Goal: Navigation & Orientation: Find specific page/section

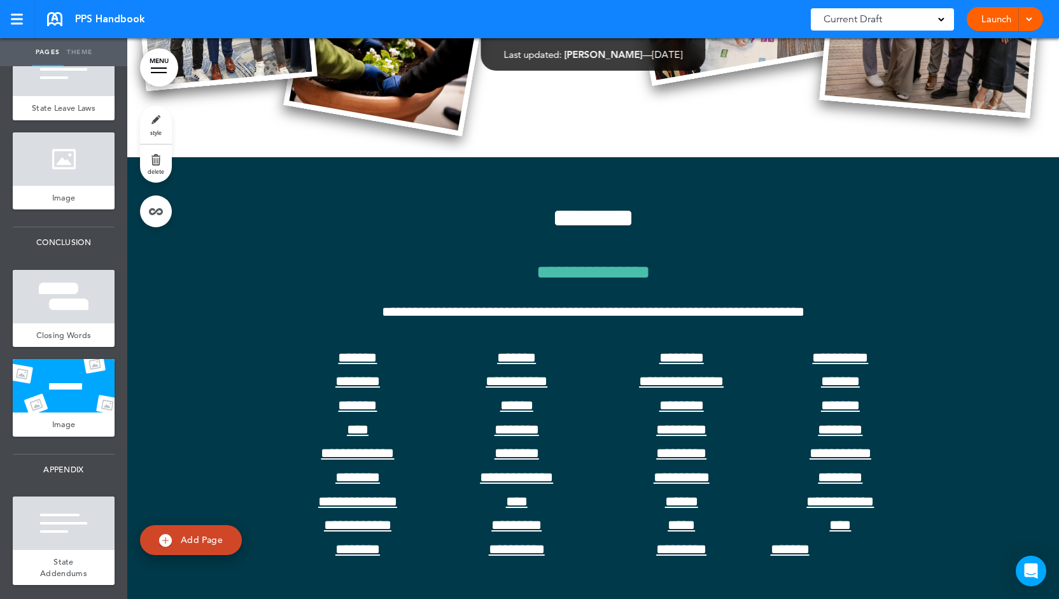
click at [167, 71] on link "MENU" at bounding box center [159, 67] width 38 height 38
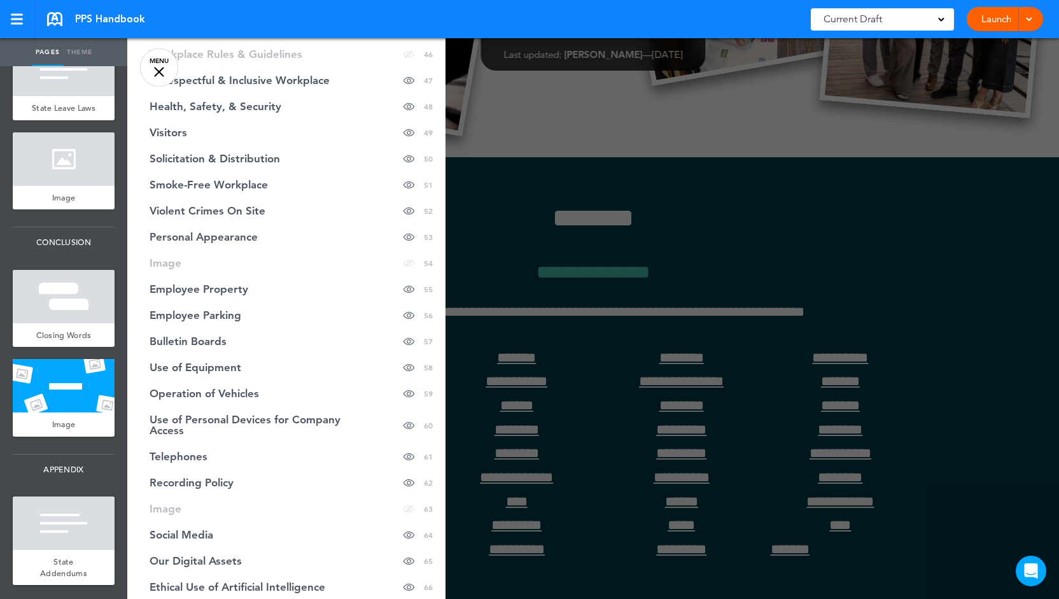
scroll to position [2312, 0]
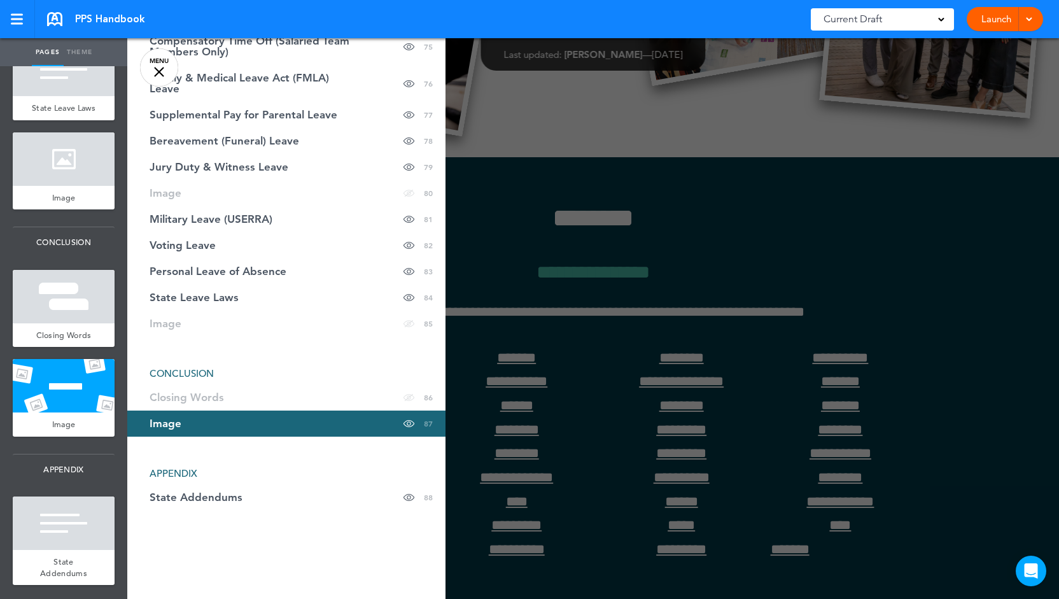
click at [637, 366] on div at bounding box center [656, 299] width 1059 height 599
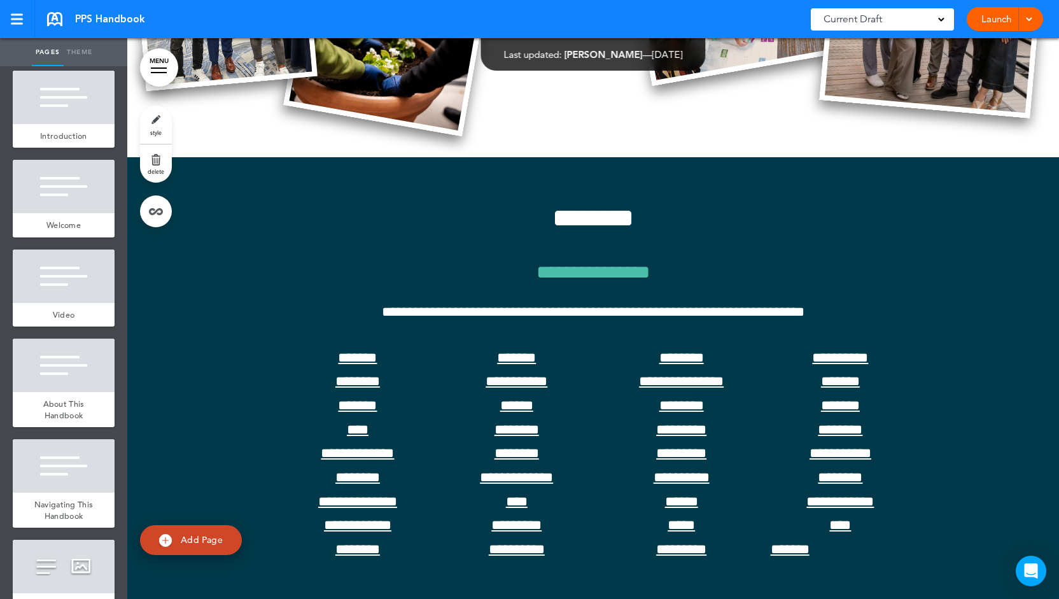
scroll to position [0, 0]
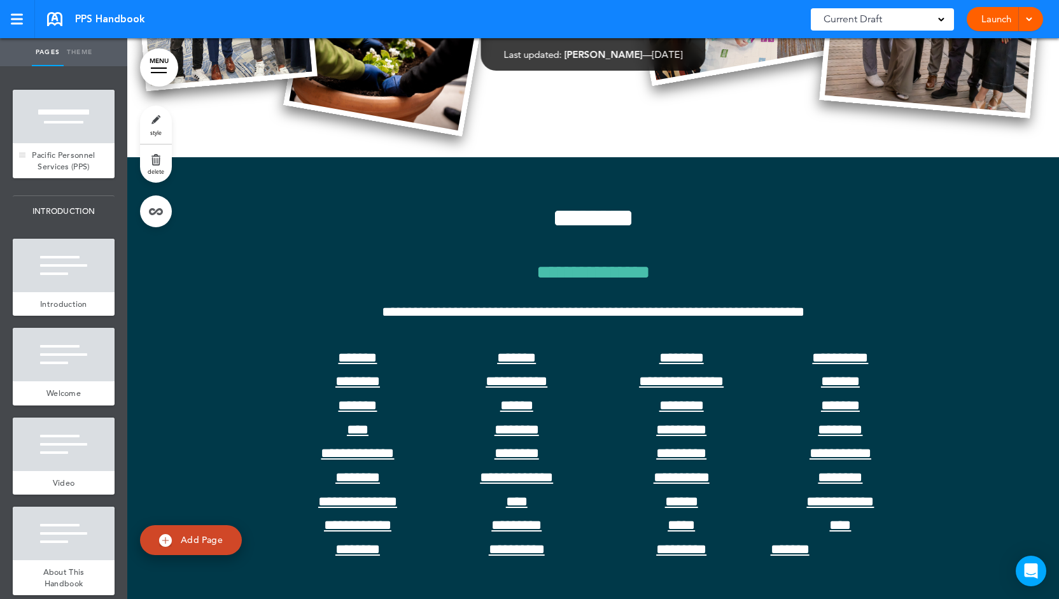
click at [81, 139] on div at bounding box center [64, 116] width 102 height 53
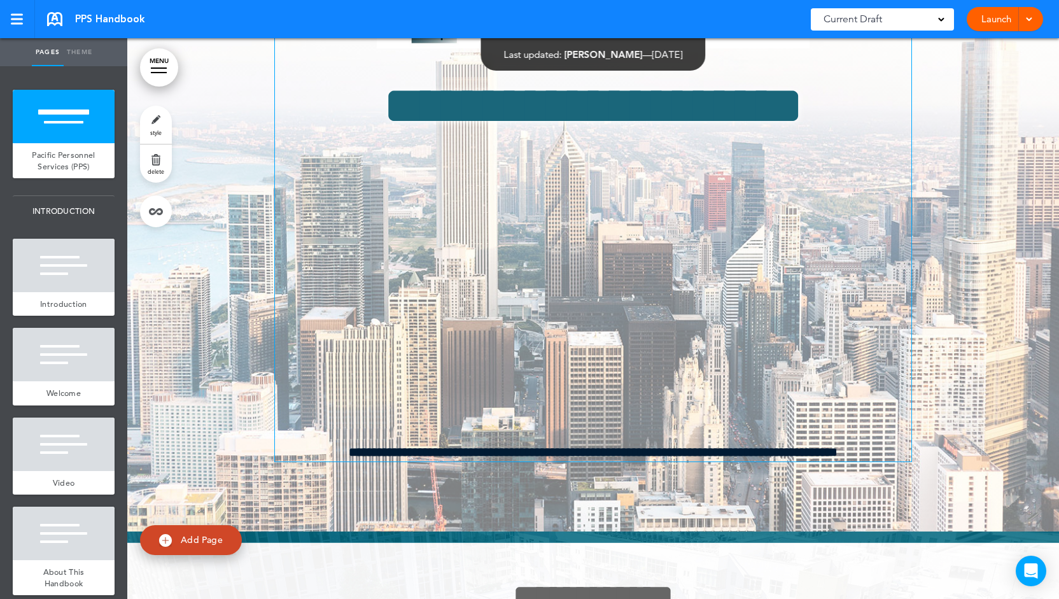
scroll to position [127, 0]
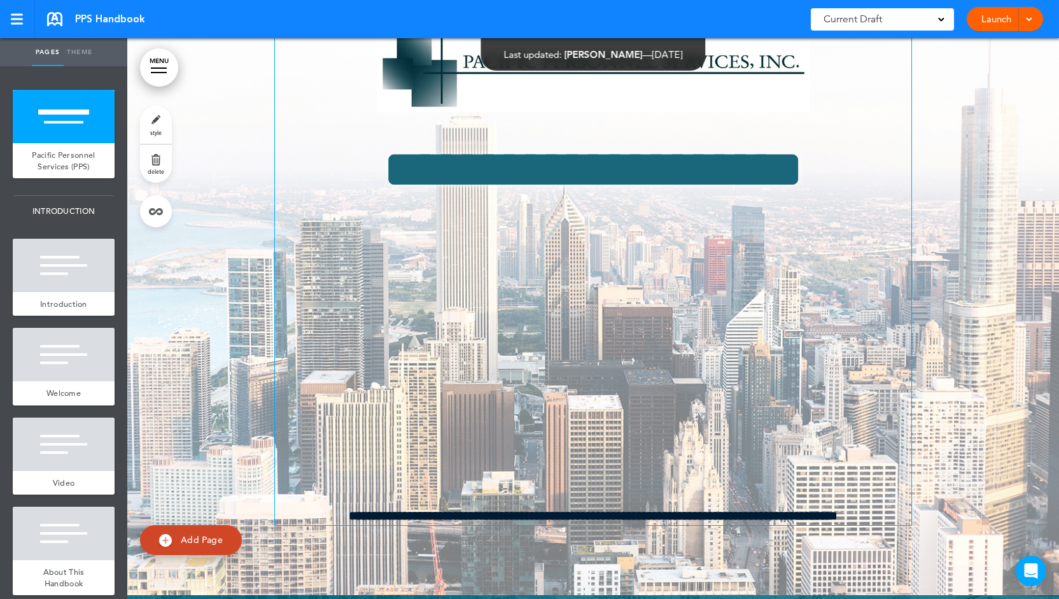
click at [695, 516] on span "**********" at bounding box center [593, 515] width 636 height 19
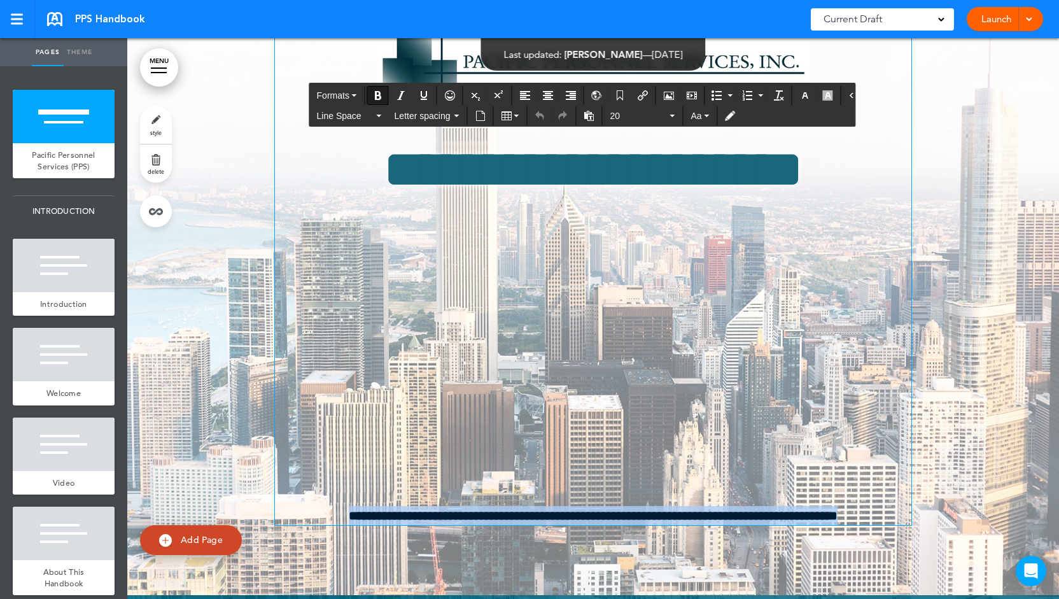
drag, startPoint x: 858, startPoint y: 512, endPoint x: 309, endPoint y: 501, distance: 549.9
click at [309, 501] on div "**********" at bounding box center [593, 242] width 636 height 566
click at [823, 94] on icon "button" at bounding box center [828, 95] width 10 height 10
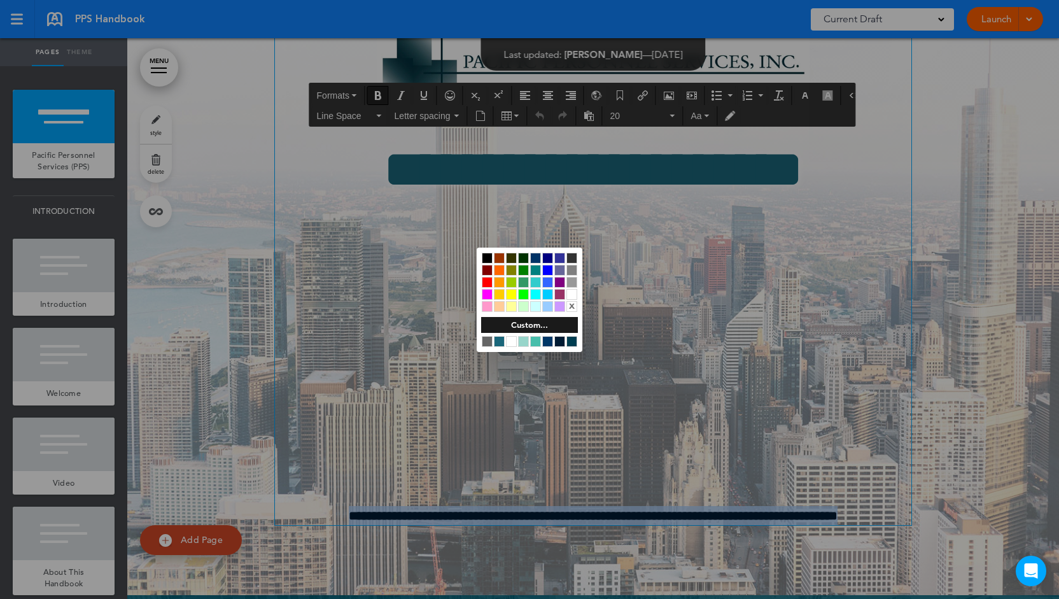
click at [571, 296] on div at bounding box center [571, 294] width 11 height 11
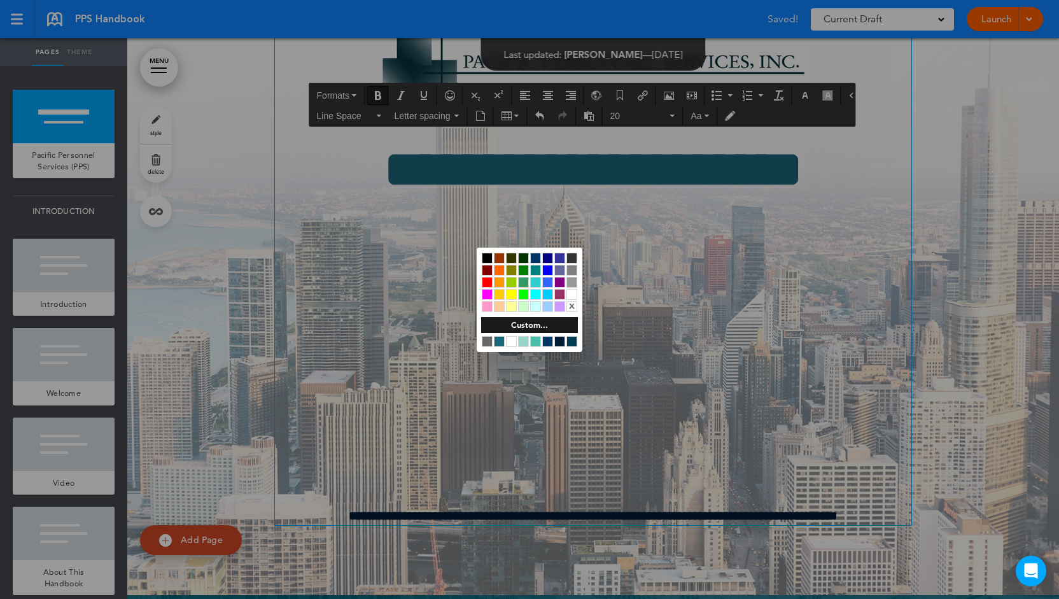
click at [515, 290] on div at bounding box center [511, 294] width 11 height 11
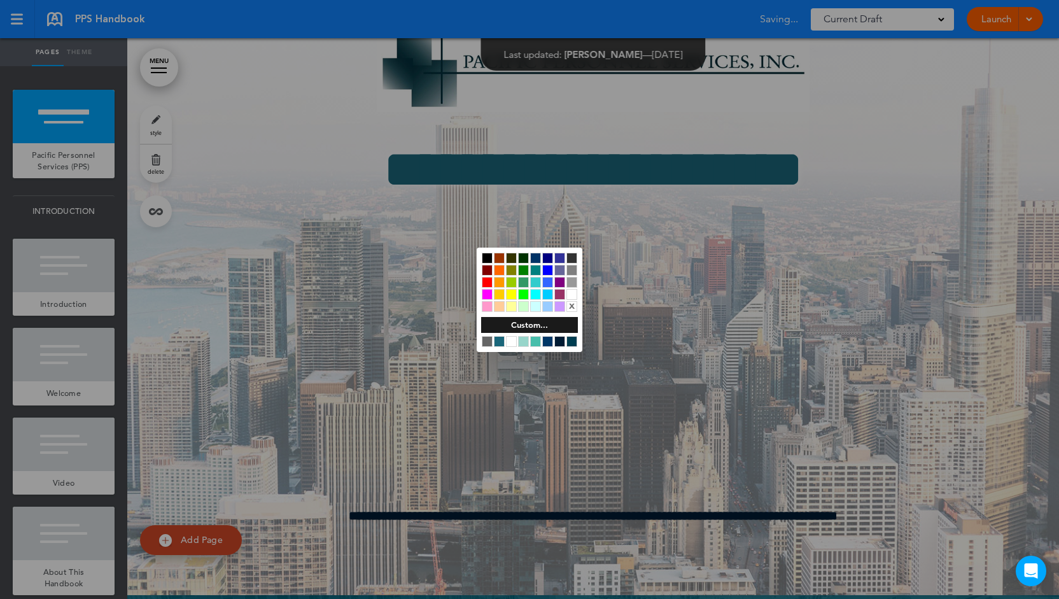
click at [755, 326] on div at bounding box center [529, 299] width 1059 height 599
